Goal: Information Seeking & Learning: Learn about a topic

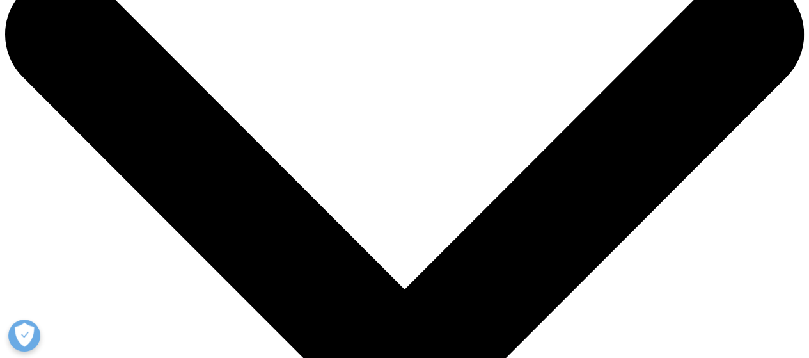
scroll to position [64, 0]
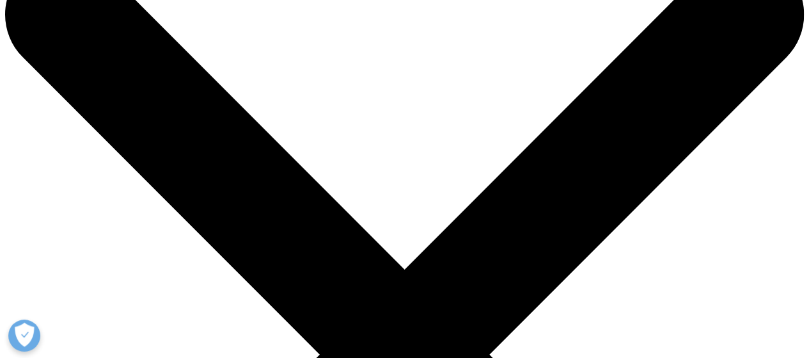
drag, startPoint x: 274, startPoint y: 139, endPoint x: 706, endPoint y: 169, distance: 433.4
drag, startPoint x: 377, startPoint y: 117, endPoint x: 698, endPoint y: 98, distance: 321.1
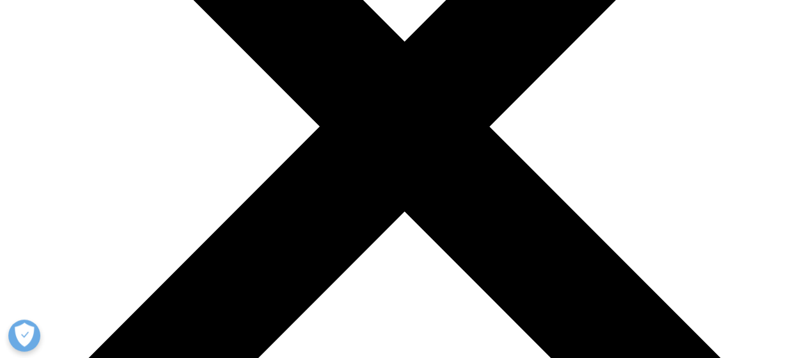
scroll to position [320, 0]
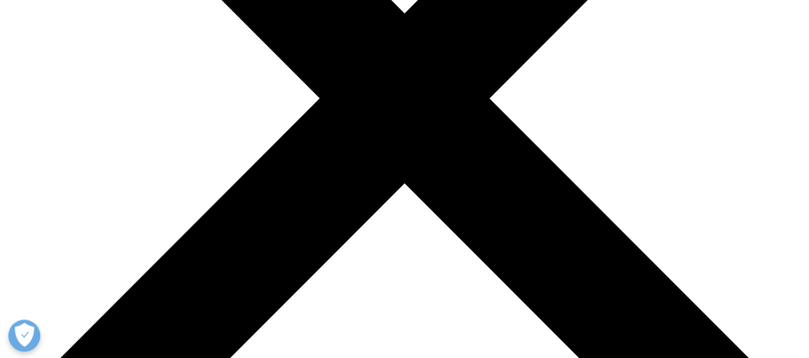
drag, startPoint x: 280, startPoint y: 129, endPoint x: 383, endPoint y: 143, distance: 104.6
drag, startPoint x: 345, startPoint y: 143, endPoint x: 576, endPoint y: 135, distance: 231.1
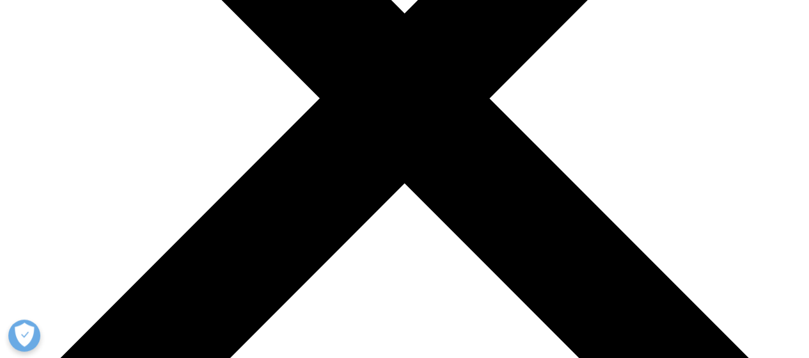
drag, startPoint x: 186, startPoint y: 155, endPoint x: 470, endPoint y: 159, distance: 284.7
drag, startPoint x: 394, startPoint y: 159, endPoint x: 559, endPoint y: 170, distance: 165.4
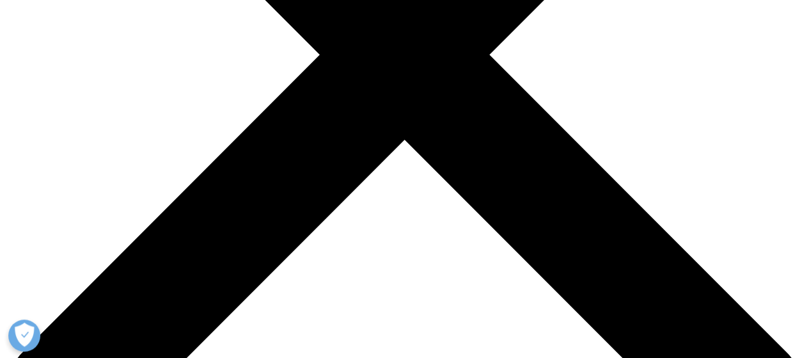
scroll to position [384, 0]
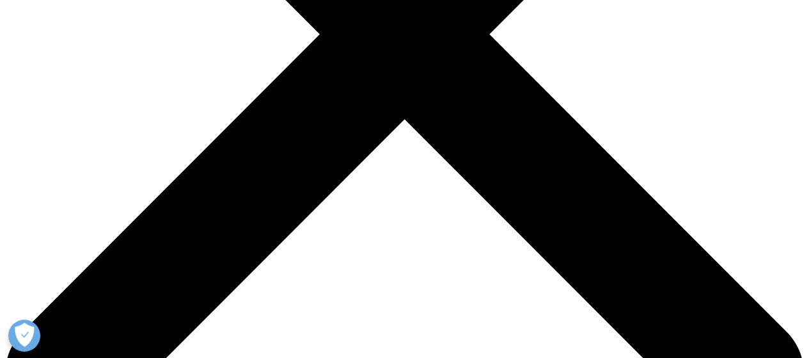
drag, startPoint x: 247, startPoint y: 121, endPoint x: 330, endPoint y: 125, distance: 83.2
drag, startPoint x: 370, startPoint y: 122, endPoint x: 242, endPoint y: 130, distance: 128.2
drag, startPoint x: 238, startPoint y: 140, endPoint x: 363, endPoint y: 155, distance: 126.3
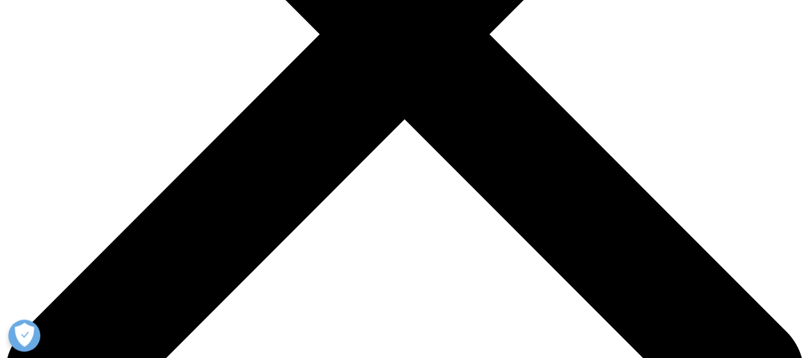
drag, startPoint x: 348, startPoint y: 166, endPoint x: 628, endPoint y: 170, distance: 280.2
drag, startPoint x: 510, startPoint y: 170, endPoint x: 624, endPoint y: 171, distance: 113.9
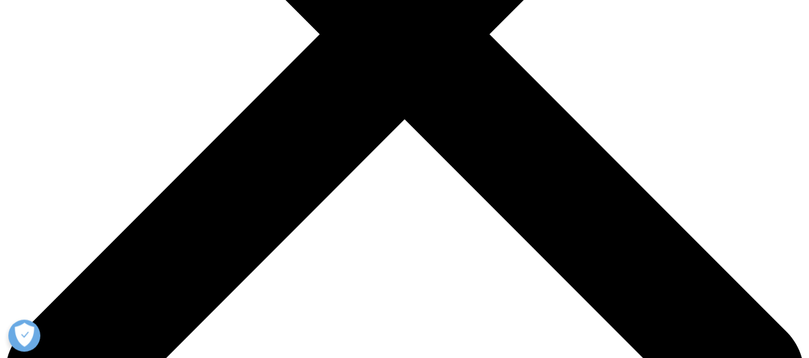
copy p "competitive intelligence"
drag, startPoint x: 153, startPoint y: 121, endPoint x: 240, endPoint y: 118, distance: 87.1
copy p "IQVIA AI Assistant"
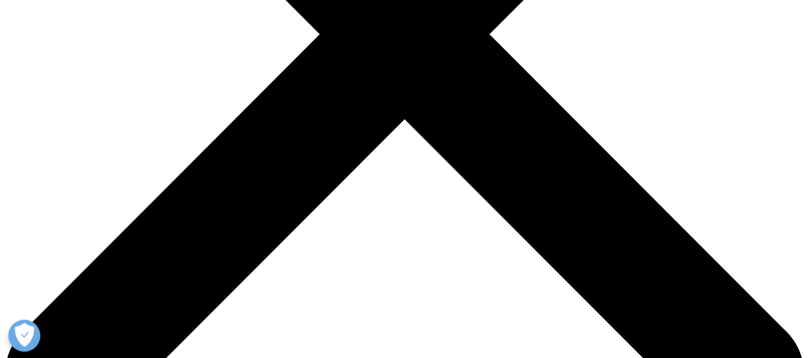
copy p "IQVIA AI Assistant"
drag, startPoint x: 320, startPoint y: 141, endPoint x: 350, endPoint y: 193, distance: 60.5
copy p "customers can simply ask complex questions about their business and receive com…"
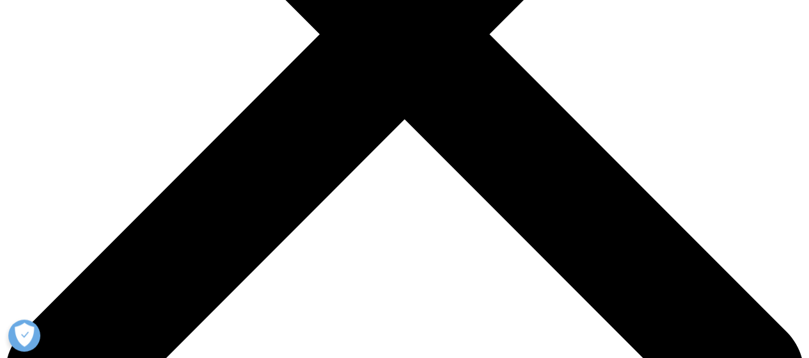
drag, startPoint x: 154, startPoint y: 121, endPoint x: 239, endPoint y: 142, distance: 87.7
copy p "IQVIA AI Assistant is a user-friendly, conversational text interface that provi…"
drag, startPoint x: 511, startPoint y: 167, endPoint x: 627, endPoint y: 169, distance: 115.8
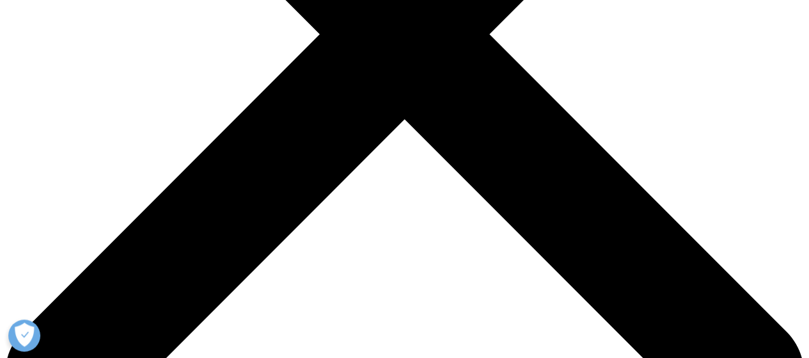
copy p "competitive intelligence"
drag, startPoint x: 505, startPoint y: 214, endPoint x: 670, endPoint y: 212, distance: 165.7
drag, startPoint x: 352, startPoint y: 232, endPoint x: 545, endPoint y: 222, distance: 192.8
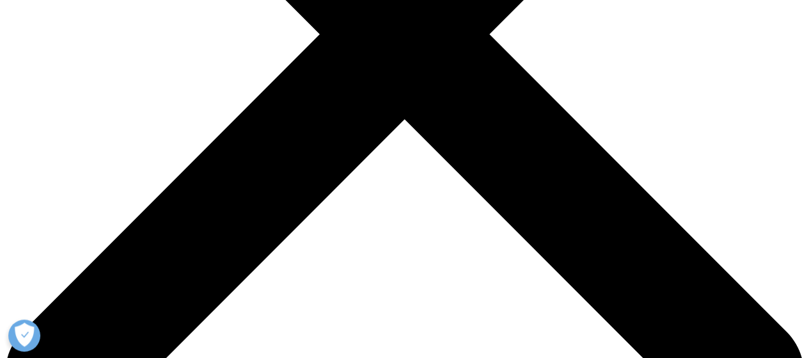
drag, startPoint x: 541, startPoint y: 232, endPoint x: 620, endPoint y: 245, distance: 79.8
drag, startPoint x: 545, startPoint y: 232, endPoint x: 569, endPoint y: 285, distance: 58.1
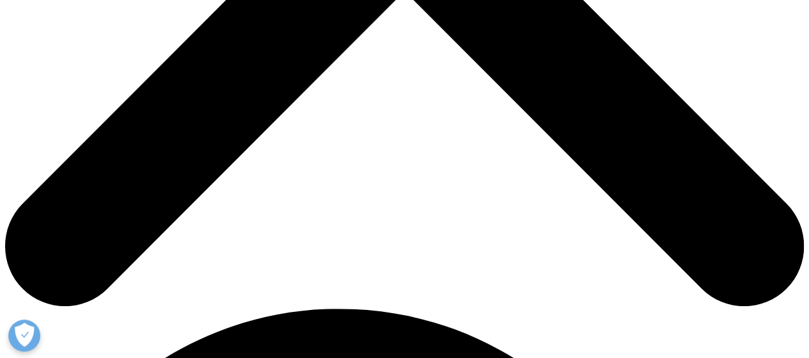
scroll to position [576, 0]
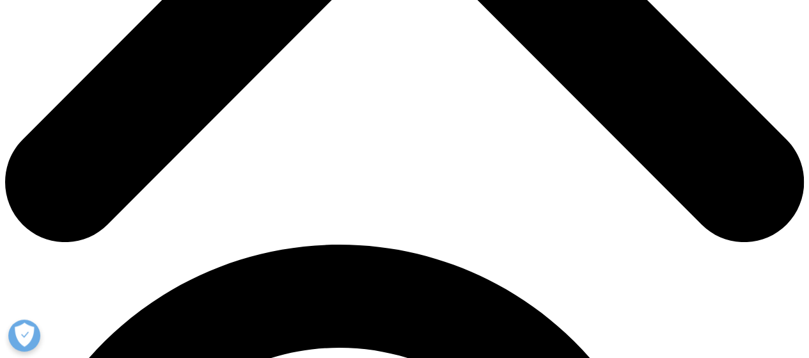
drag, startPoint x: 523, startPoint y: 209, endPoint x: 640, endPoint y: 211, distance: 117.1
copy p "Clinical Data Analytics"
drag, startPoint x: 267, startPoint y: 193, endPoint x: 319, endPoint y: 196, distance: 51.9
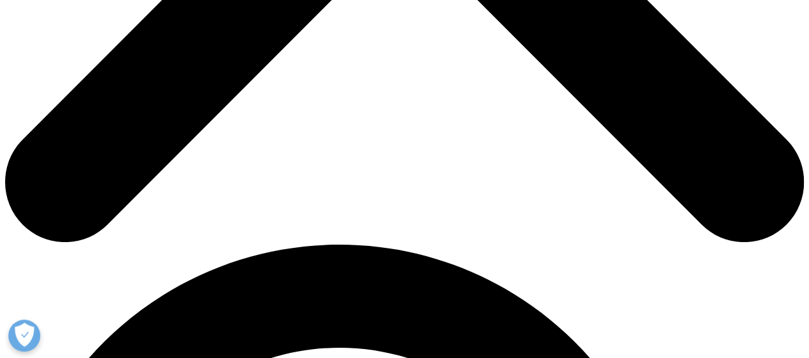
copy p "AI Assistant"
drag, startPoint x: 373, startPoint y: 190, endPoint x: 490, endPoint y: 189, distance: 117.1
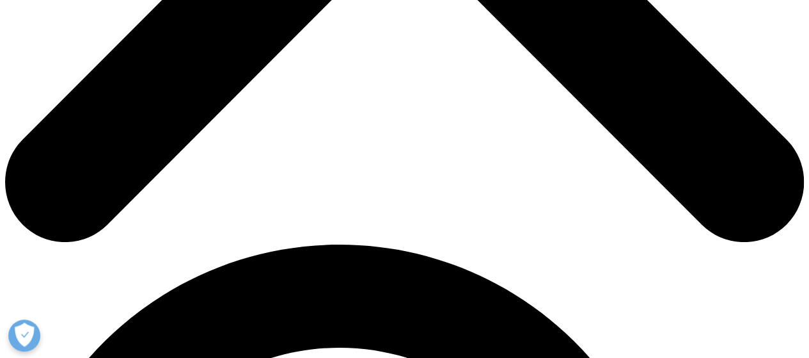
drag, startPoint x: 398, startPoint y: 219, endPoint x: 539, endPoint y: 232, distance: 141.9
drag, startPoint x: 180, startPoint y: 235, endPoint x: 402, endPoint y: 244, distance: 222.1
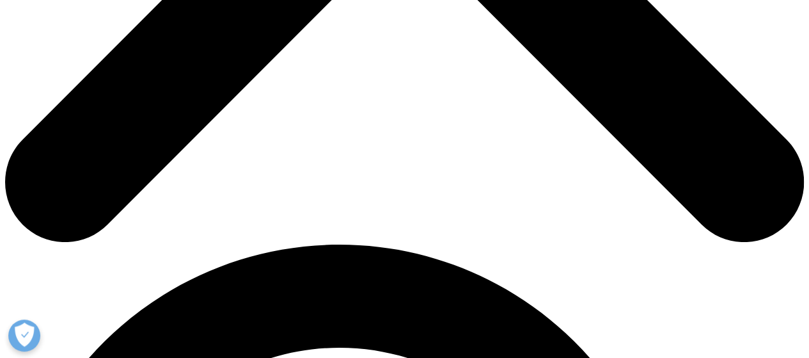
drag, startPoint x: 312, startPoint y: 236, endPoint x: 449, endPoint y: 231, distance: 137.0
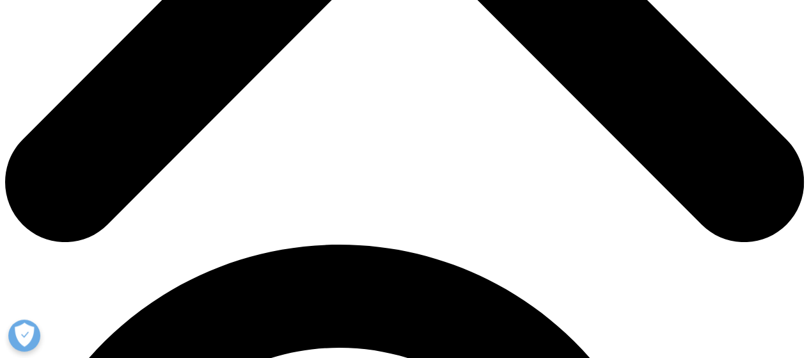
drag, startPoint x: 393, startPoint y: 222, endPoint x: 415, endPoint y: 224, distance: 21.8
drag, startPoint x: 386, startPoint y: 221, endPoint x: 395, endPoint y: 222, distance: 9.0
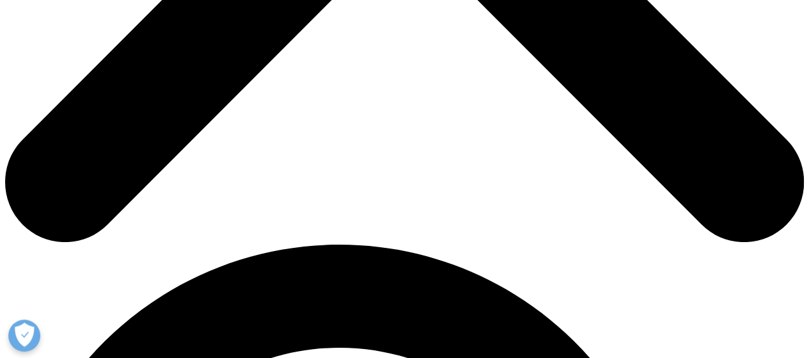
drag, startPoint x: 402, startPoint y: 228, endPoint x: 395, endPoint y: 228, distance: 6.4
drag, startPoint x: 389, startPoint y: 223, endPoint x: 563, endPoint y: 242, distance: 175.0
copy p "AI Assistant provides unique accessibility to near real-time insights that form…"
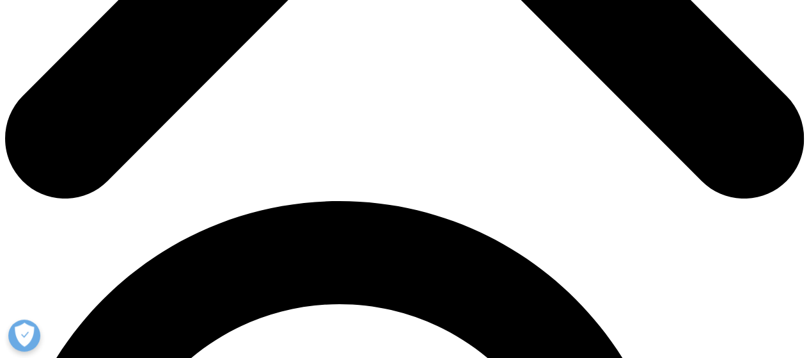
scroll to position [640, 0]
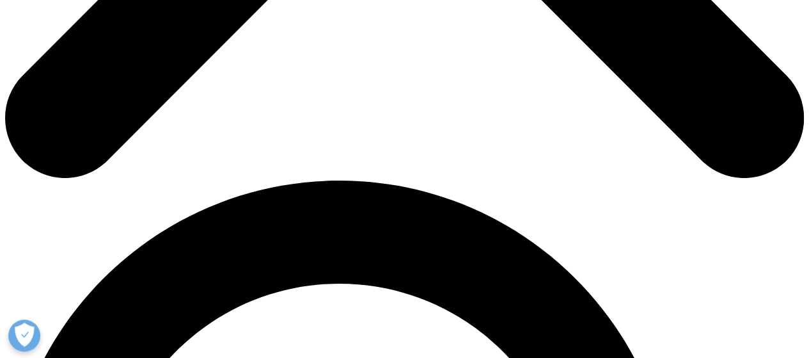
drag, startPoint x: 564, startPoint y: 178, endPoint x: 391, endPoint y: 155, distance: 173.6
drag, startPoint x: 390, startPoint y: 155, endPoint x: 562, endPoint y: 180, distance: 173.8
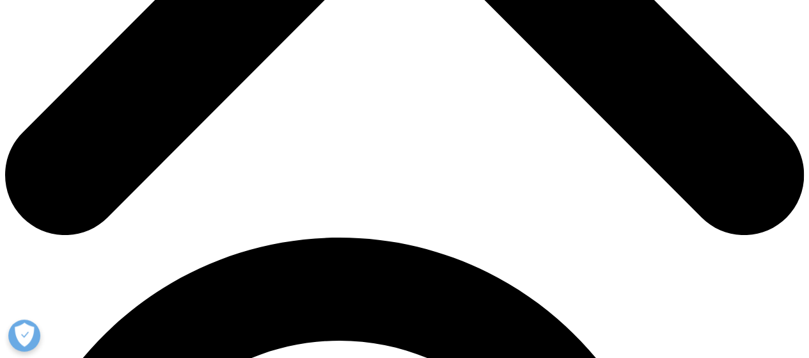
scroll to position [448, 0]
